Goal: Information Seeking & Learning: Learn about a topic

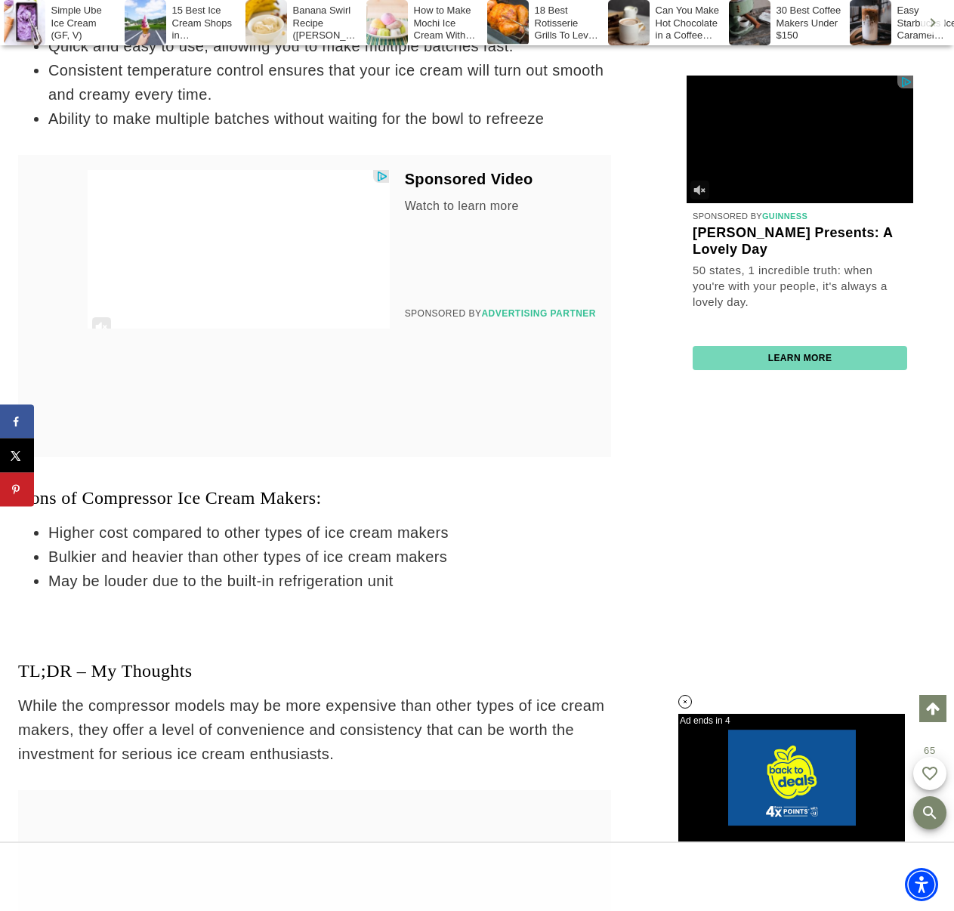
click at [517, 569] on li "Bulkier and heavier than other types of ice cream makers" at bounding box center [329, 556] width 563 height 24
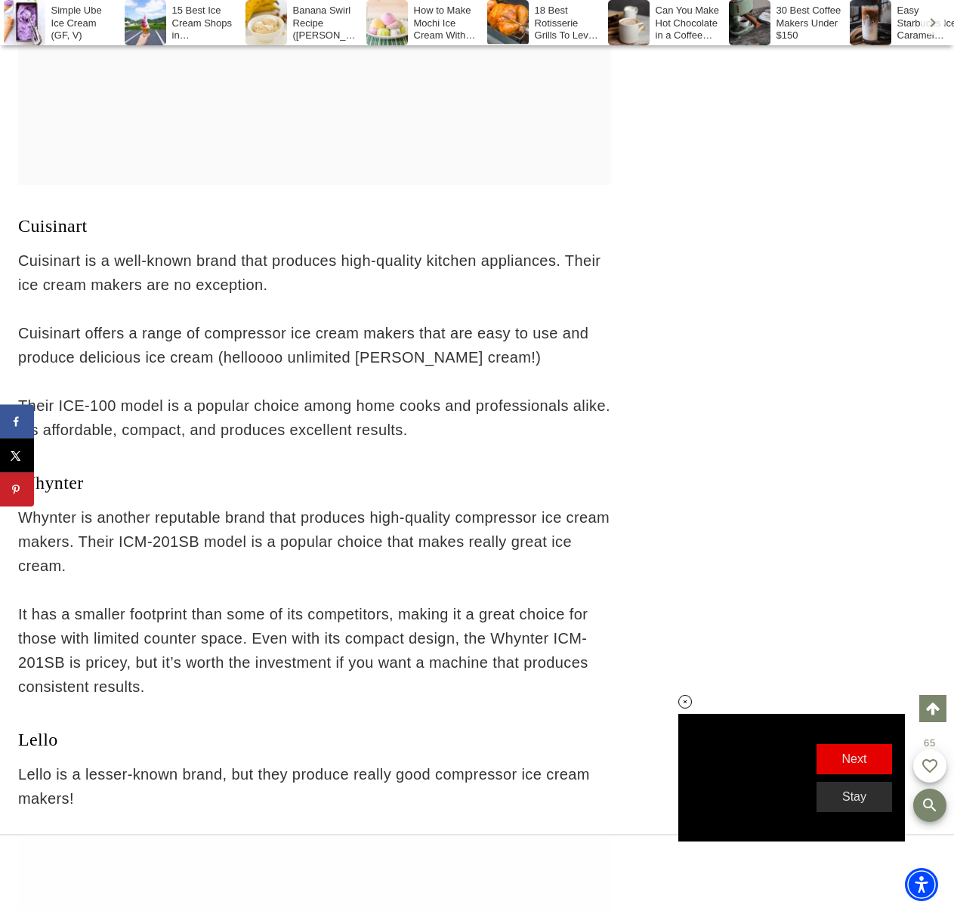
scroll to position [10646, 0]
